Goal: Task Accomplishment & Management: Manage account settings

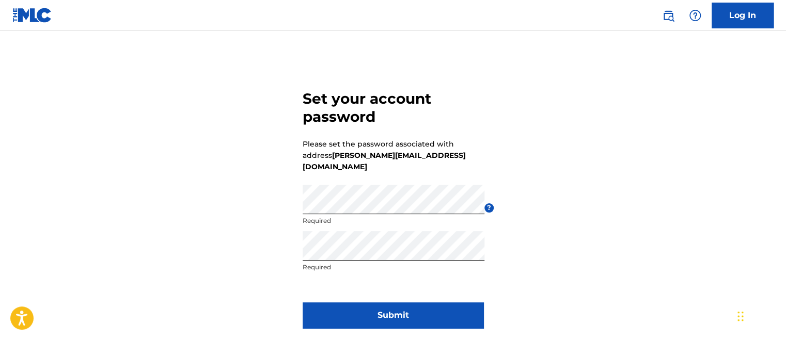
click at [308, 303] on button "Submit" at bounding box center [393, 316] width 181 height 26
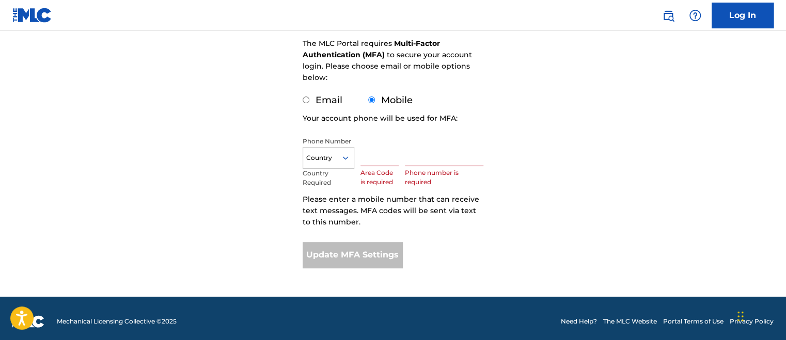
scroll to position [155, 0]
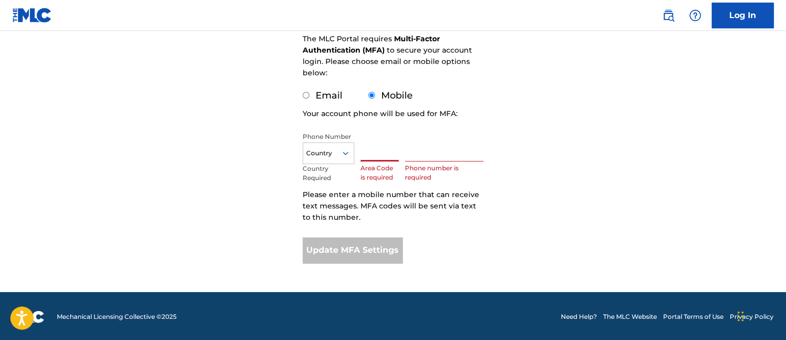
click at [363, 146] on input "text" at bounding box center [380, 146] width 38 height 29
type input "323"
type input "[GEOGRAPHIC_DATA]"
type input "8279707"
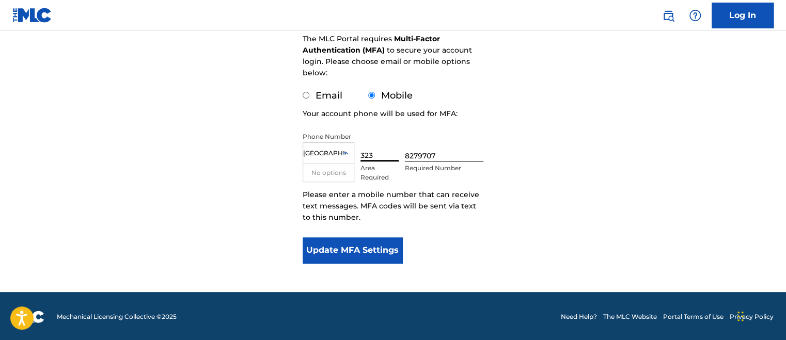
click at [370, 256] on button "Update MFA Settings" at bounding box center [353, 251] width 100 height 26
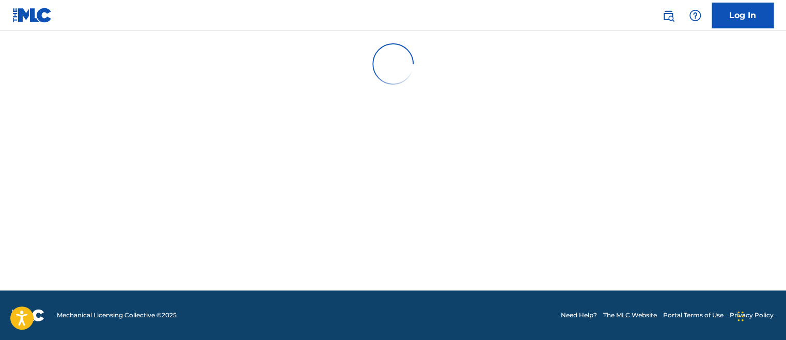
scroll to position [0, 0]
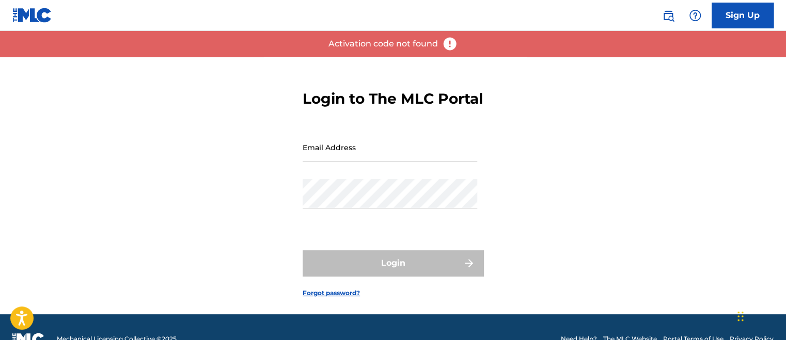
type input "alexbrowncaramel44@gmail.com"
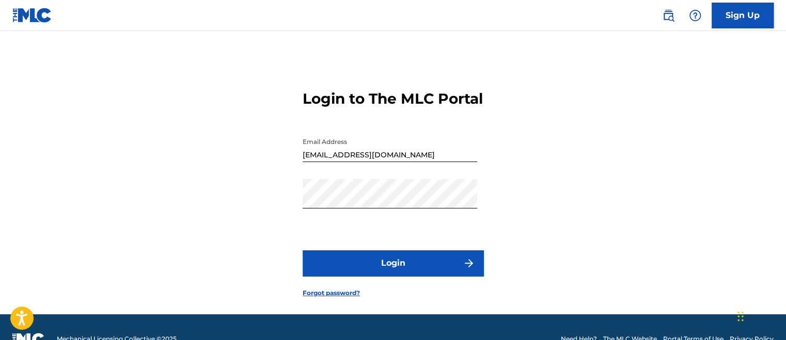
click at [349, 276] on button "Login" at bounding box center [393, 264] width 181 height 26
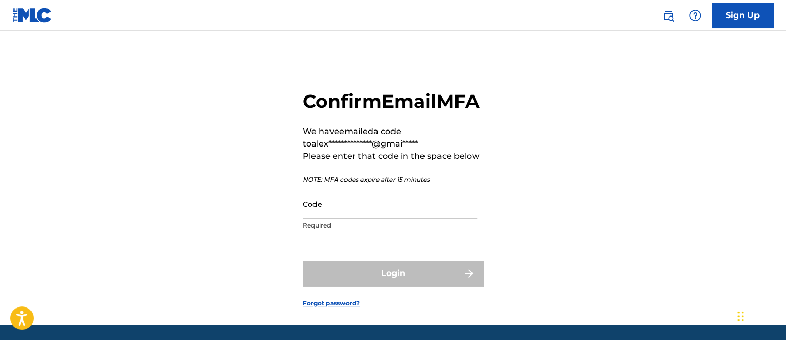
click at [48, 17] on img at bounding box center [32, 15] width 40 height 15
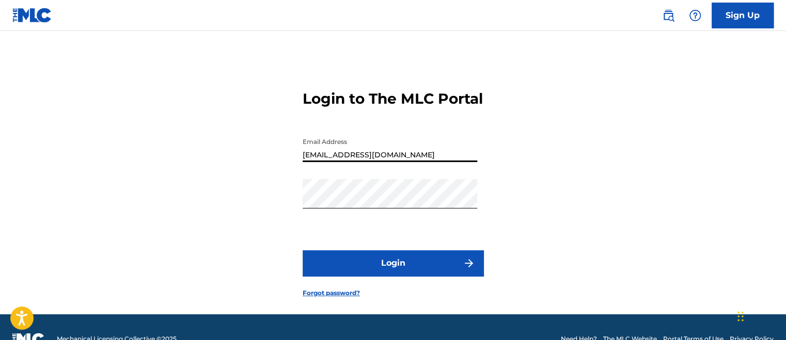
drag, startPoint x: 330, startPoint y: 174, endPoint x: 605, endPoint y: 63, distance: 296.2
click at [330, 162] on input "alexbrowncaramel44@gmail.com" at bounding box center [390, 147] width 175 height 29
click at [335, 162] on input "alexbrowncaramel44@gmail.com" at bounding box center [390, 147] width 175 height 29
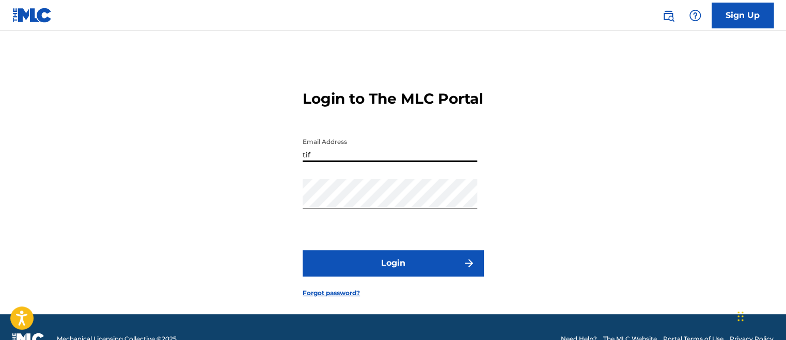
type input "[PERSON_NAME][EMAIL_ADDRESS][DOMAIN_NAME]"
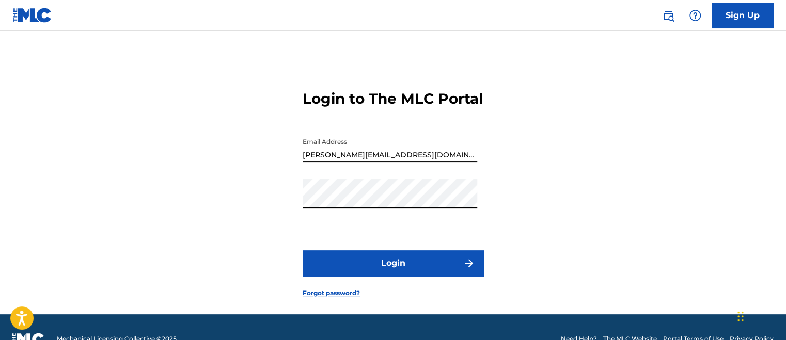
click at [303, 251] on button "Login" at bounding box center [393, 264] width 181 height 26
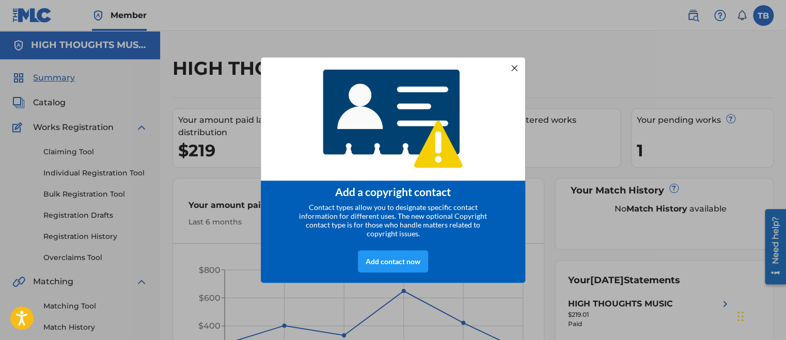
click at [514, 65] on div at bounding box center [514, 67] width 13 height 13
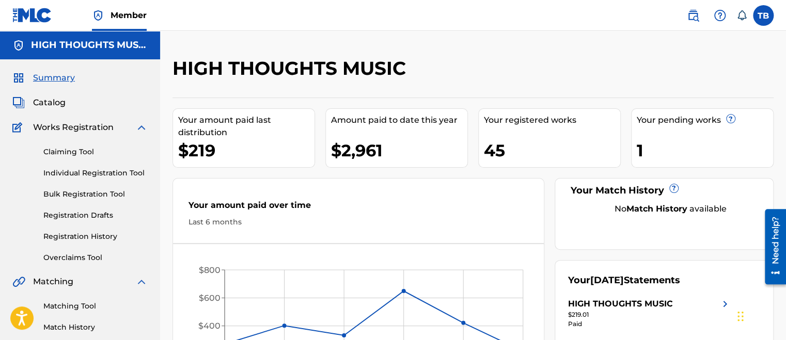
click at [455, 60] on div "HIGH THOUGHTS MUSIC" at bounding box center [404, 72] width 463 height 30
click at [132, 46] on h5 "HIGH THOUGHTS MUSIC" at bounding box center [89, 45] width 117 height 12
click at [760, 15] on label at bounding box center [763, 15] width 21 height 21
click at [763, 15] on input "TB Tiffany Black tiffany@omarionworldwide.com Notification Preferences Profile …" at bounding box center [763, 15] width 0 height 0
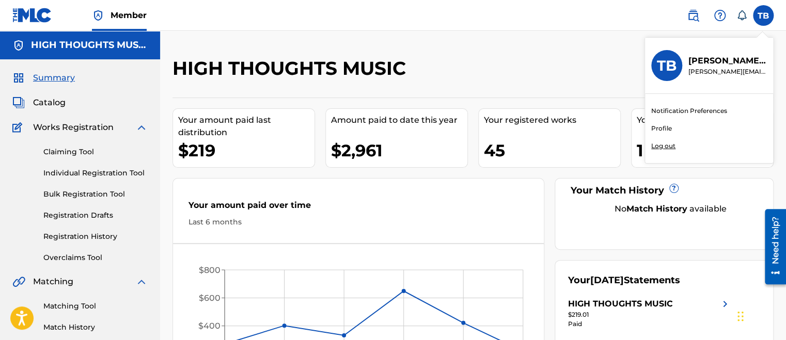
click at [667, 147] on p "Log out" at bounding box center [663, 146] width 24 height 9
click at [763, 15] on input "TB Tiffany Black tiffany@omarionworldwide.com Notification Preferences Profile …" at bounding box center [763, 15] width 0 height 0
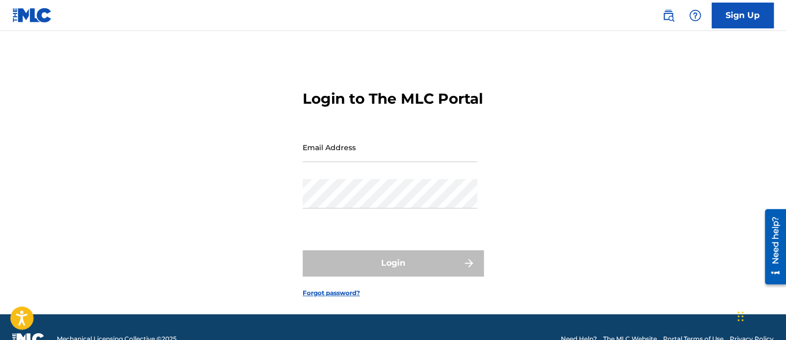
type input "[PERSON_NAME][EMAIL_ADDRESS][DOMAIN_NAME]"
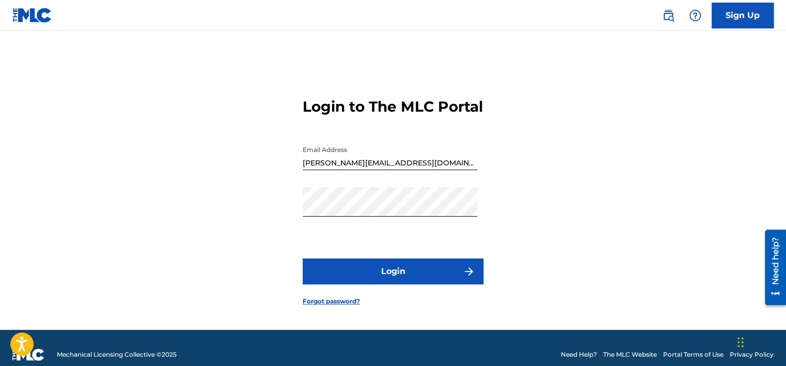
click at [360, 277] on button "Login" at bounding box center [393, 271] width 181 height 26
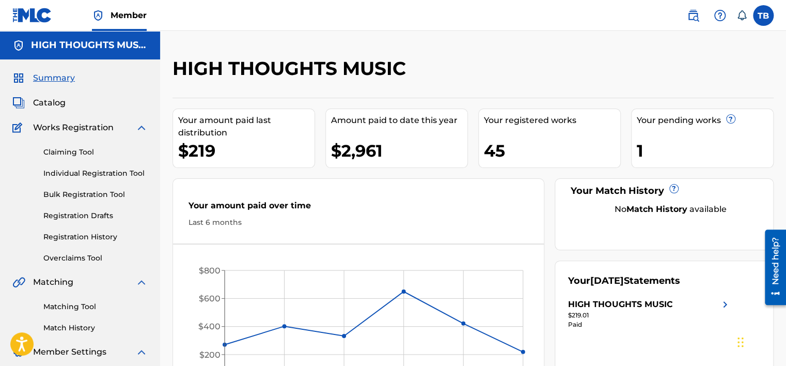
click at [764, 17] on label at bounding box center [763, 15] width 21 height 21
click at [763, 15] on input "TB Tiffany Black tiffany@omarionworldwide.com Notification Preferences Profile …" at bounding box center [763, 15] width 0 height 0
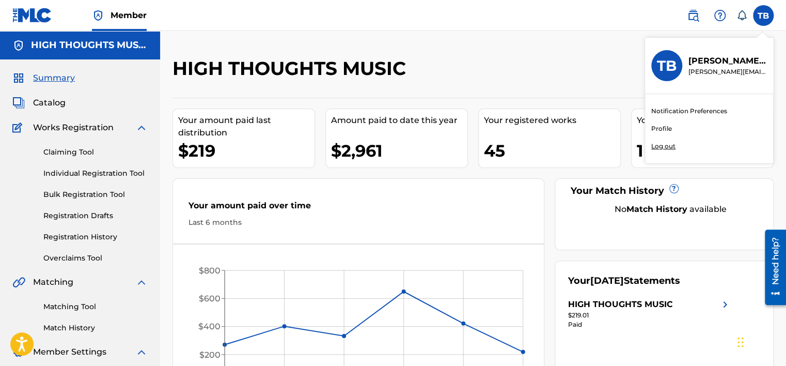
click at [670, 146] on p "Log out" at bounding box center [663, 146] width 24 height 9
click at [763, 15] on input "TB Tiffany Black tiffany@omarionworldwide.com Notification Preferences Profile …" at bounding box center [763, 15] width 0 height 0
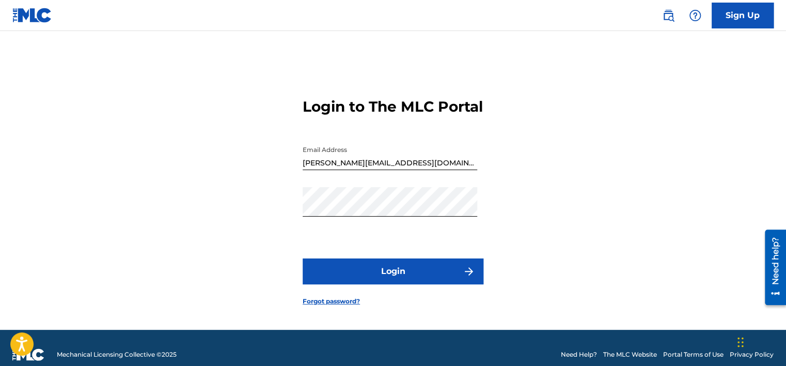
click at [430, 170] on input "[PERSON_NAME][EMAIL_ADDRESS][DOMAIN_NAME]" at bounding box center [390, 155] width 175 height 29
type input "alexbrowncaramel44@gmail.com"
click at [375, 270] on button "Login" at bounding box center [393, 271] width 181 height 26
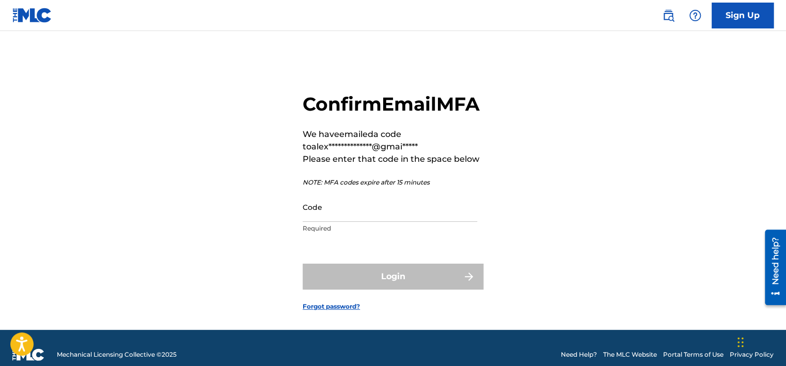
click at [338, 222] on input "Code" at bounding box center [390, 206] width 175 height 29
click at [177, 162] on div "**********" at bounding box center [393, 193] width 723 height 273
click at [315, 222] on input "Code" at bounding box center [390, 206] width 175 height 29
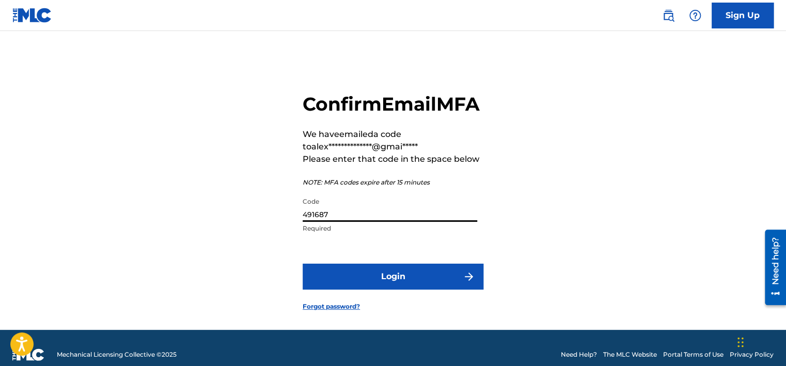
type input "491687"
click at [370, 289] on button "Login" at bounding box center [393, 276] width 181 height 26
